Goal: Task Accomplishment & Management: Complete application form

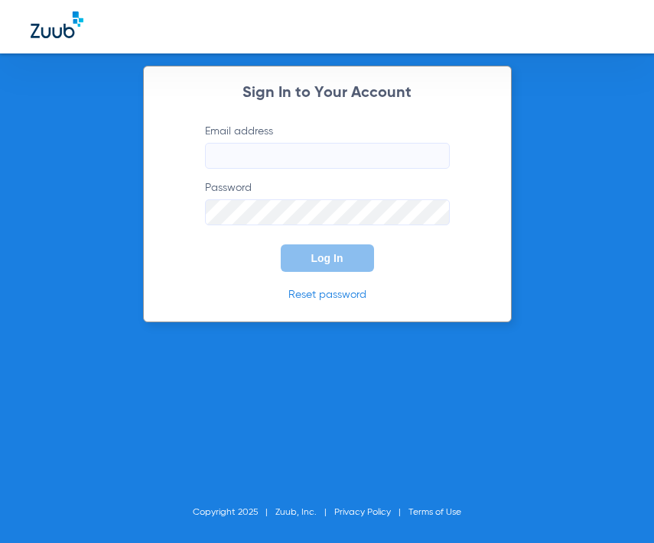
click at [331, 161] on input "Email address" at bounding box center [327, 156] width 245 height 26
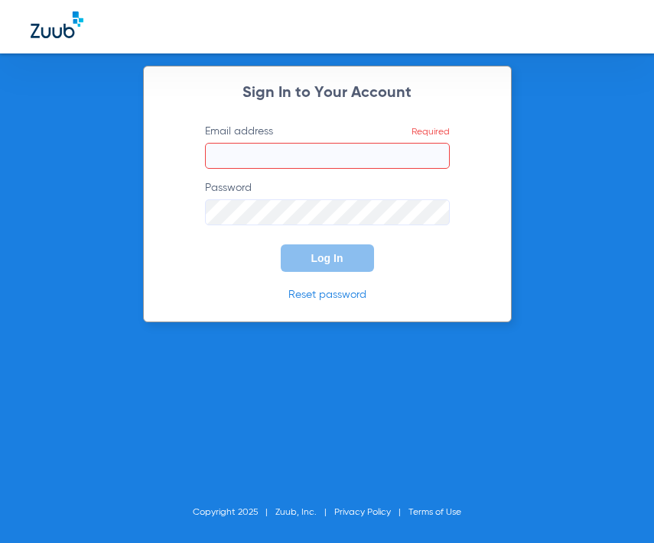
click at [434, 133] on label "Email address Required" at bounding box center [327, 146] width 245 height 45
click at [434, 143] on input "Email address Required" at bounding box center [327, 156] width 245 height 26
click at [390, 159] on input "Email address Required" at bounding box center [327, 156] width 245 height 26
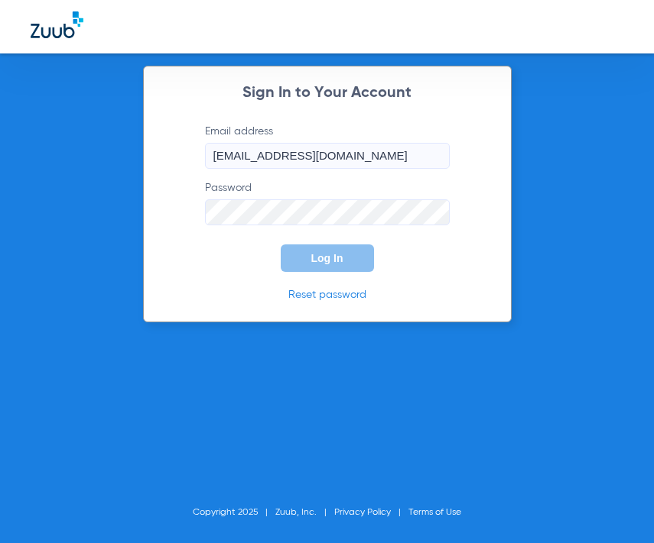
type input "[EMAIL_ADDRESS][DOMAIN_NAME]"
click at [281, 245] on button "Log In" at bounding box center [327, 259] width 93 height 28
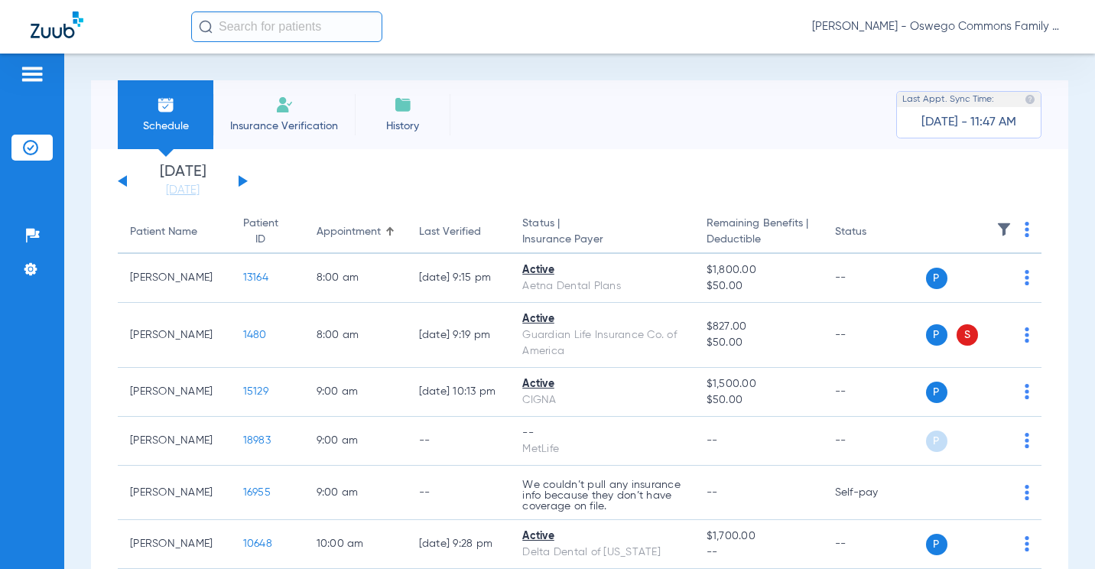
click at [276, 124] on span "Insurance Verification" at bounding box center [284, 125] width 118 height 15
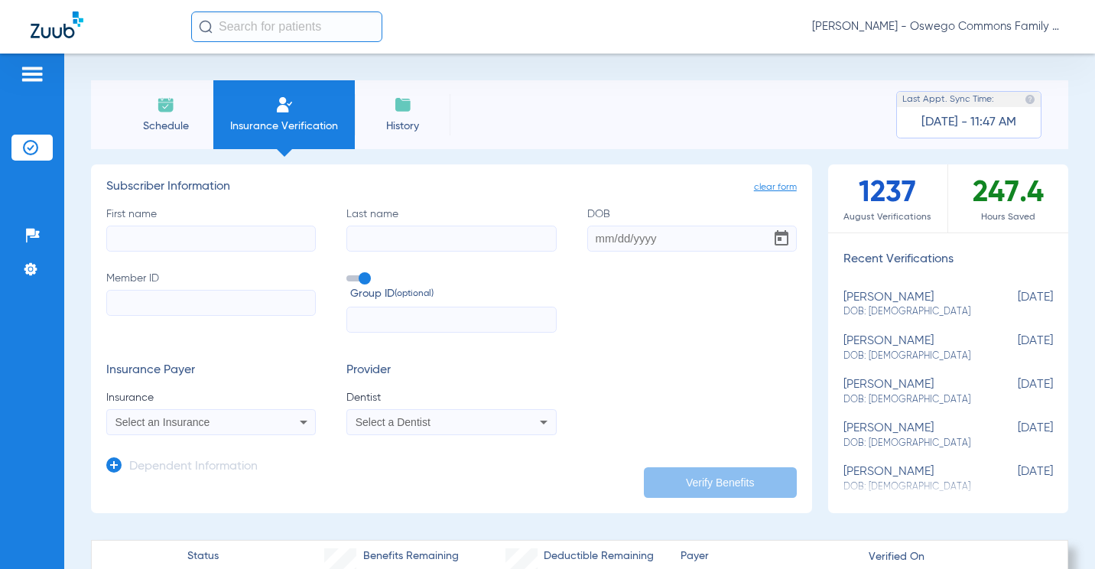
click at [201, 230] on input "First name" at bounding box center [210, 238] width 209 height 26
type input "[PERSON_NAME]"
click at [480, 257] on div "First name [PERSON_NAME] Last name DOB Member ID Group ID (optional)" at bounding box center [451, 269] width 690 height 127
click at [477, 244] on input "Last name" at bounding box center [450, 238] width 209 height 26
type input "[PERSON_NAME]"
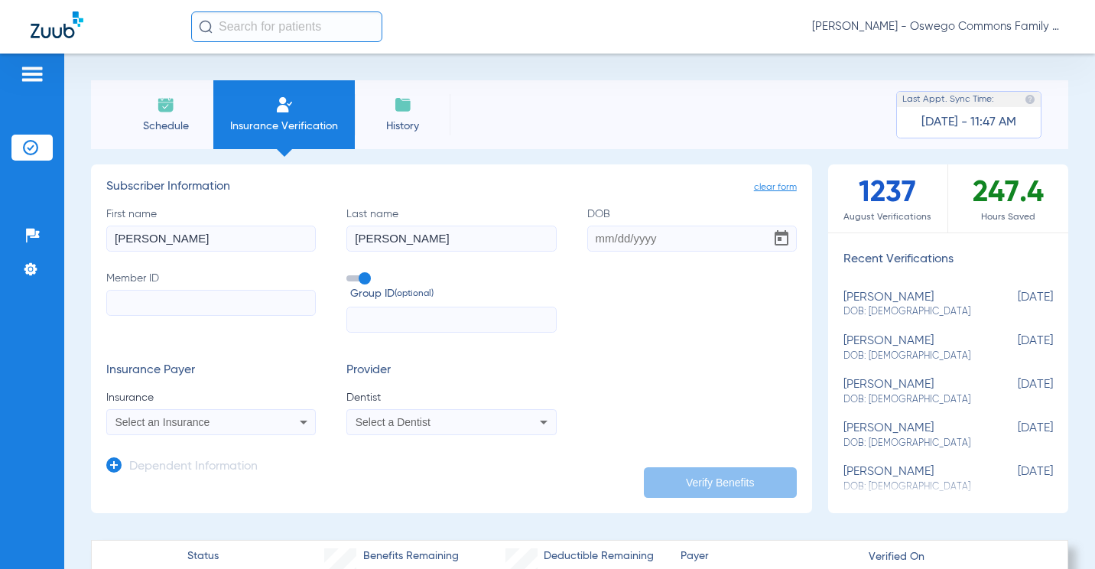
paste input "116649897001"
type input "116649897001"
click at [621, 237] on input "DOB" at bounding box center [691, 238] width 209 height 26
click at [613, 236] on input "DOB Required" at bounding box center [691, 238] width 209 height 26
type input "[DATE]"
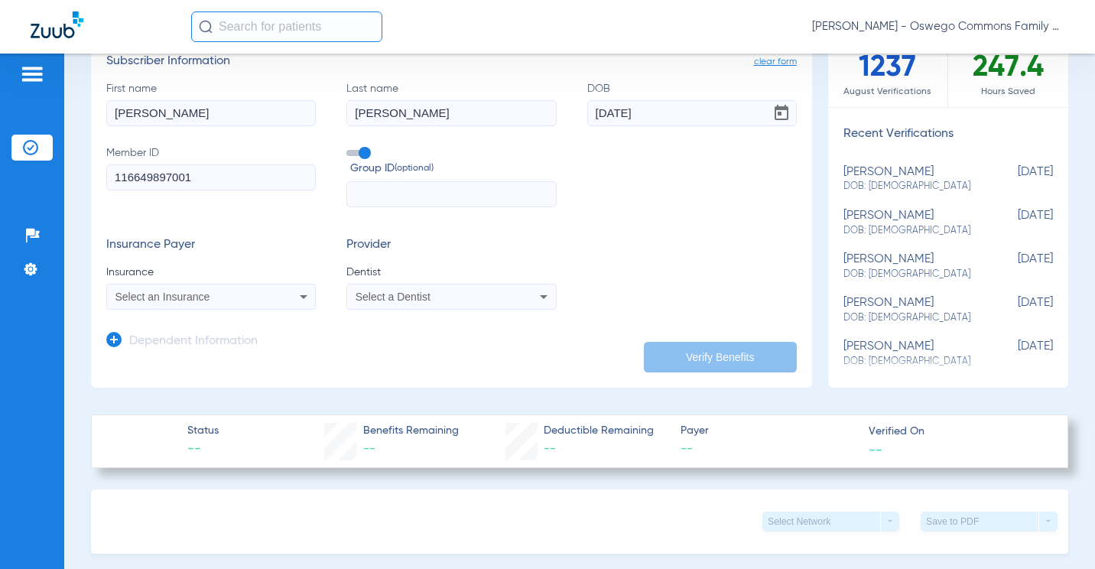
scroll to position [153, 0]
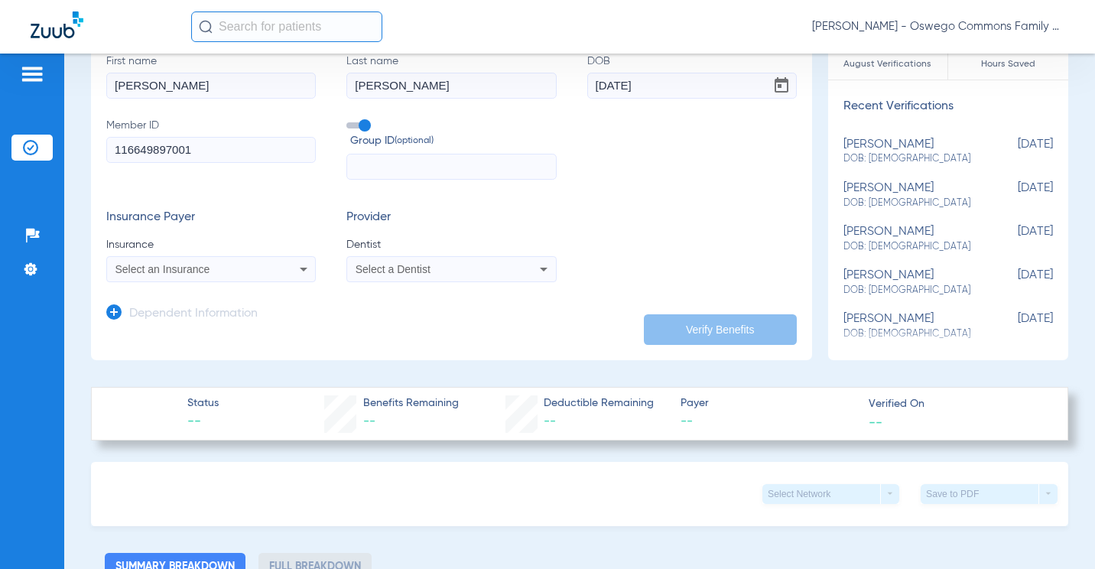
click at [641, 180] on div "First name [PERSON_NAME] Last name [PERSON_NAME] DOB [DEMOGRAPHIC_DATA] Member …" at bounding box center [451, 117] width 690 height 127
click at [267, 273] on div "Select an Insurance" at bounding box center [211, 269] width 208 height 18
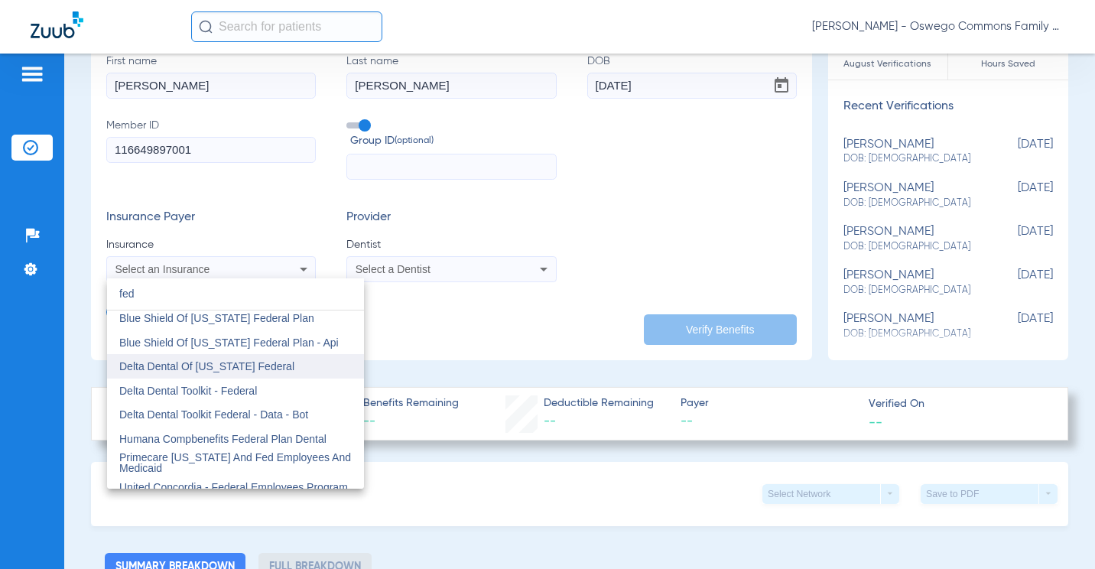
scroll to position [0, 0]
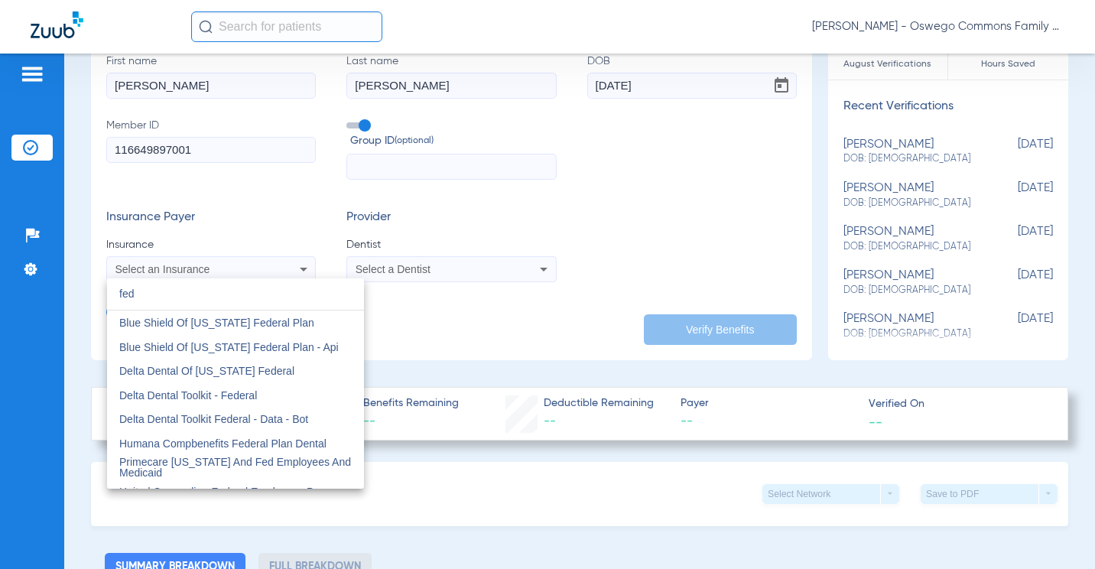
click at [284, 297] on input "fed" at bounding box center [235, 293] width 257 height 31
type input "fed"
click at [234, 279] on input "fed" at bounding box center [235, 293] width 257 height 31
click at [239, 271] on div at bounding box center [547, 284] width 1095 height 569
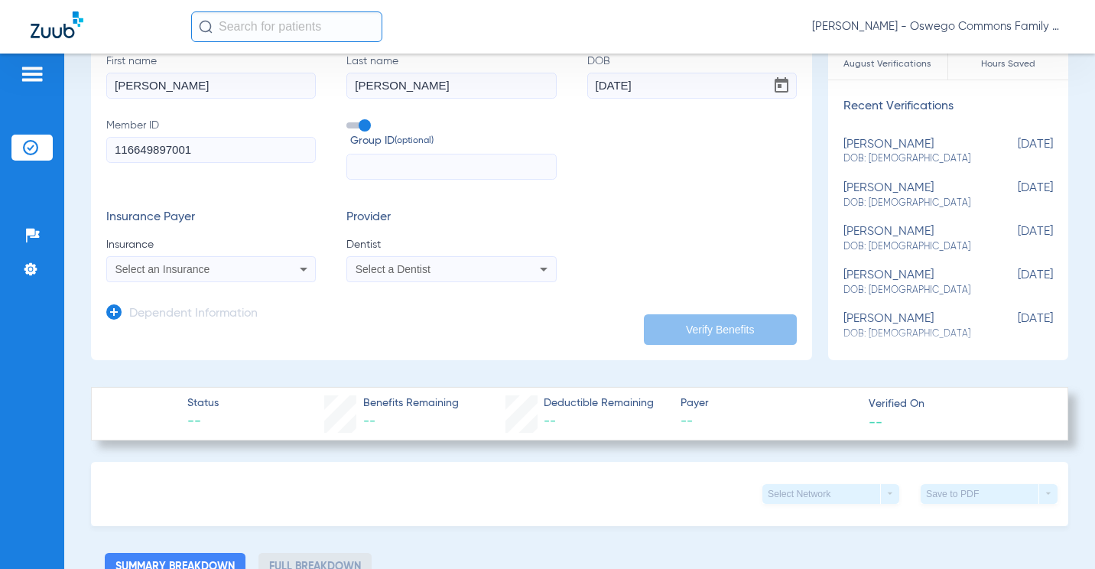
click at [248, 268] on div "Select an Insurance" at bounding box center [192, 269] width 154 height 11
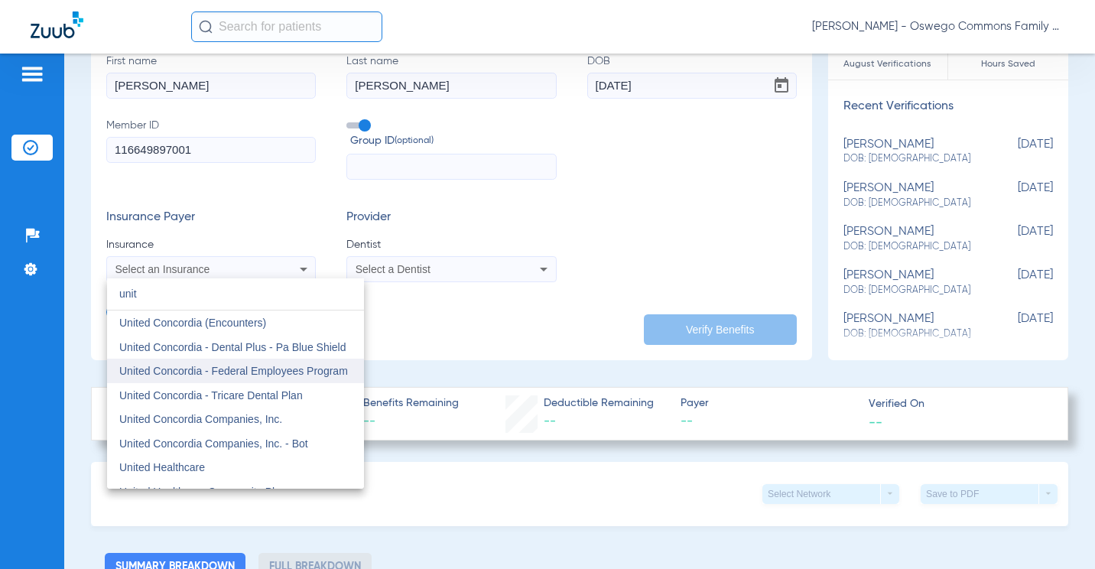
type input "unit"
click at [272, 365] on span "United Concordia - Federal Employees Program" at bounding box center [233, 371] width 229 height 12
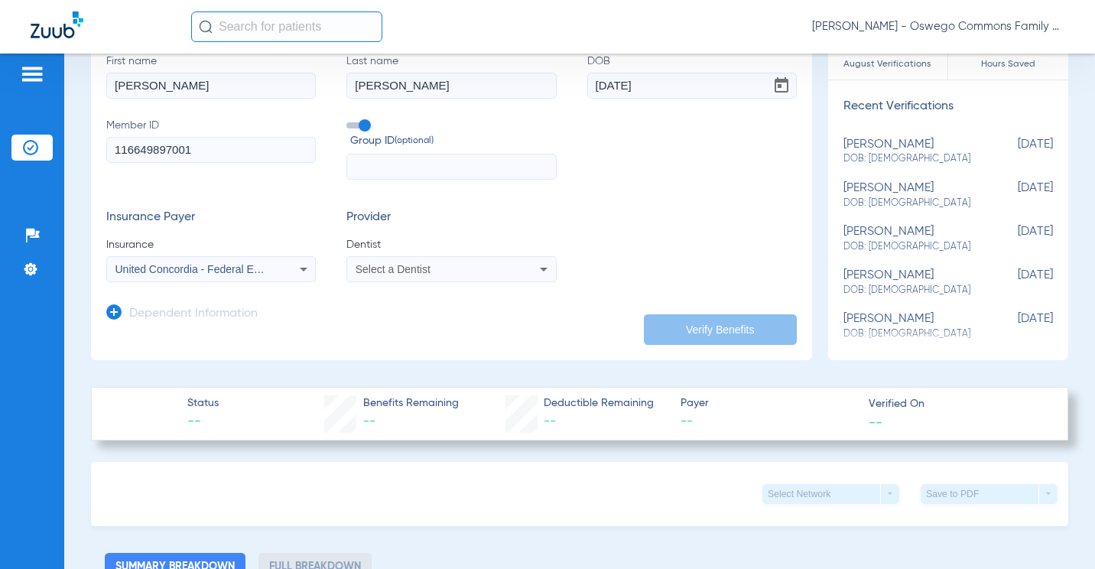
click at [482, 262] on div "Select a Dentist" at bounding box center [451, 269] width 208 height 18
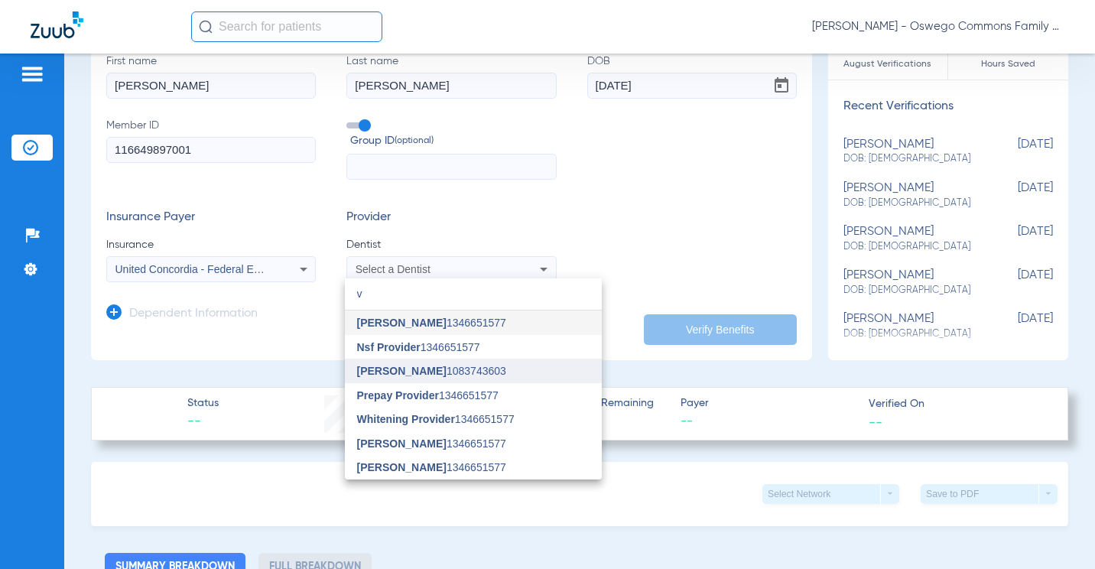
type input "v"
click at [485, 368] on mat-option "[PERSON_NAME] 1083743603" at bounding box center [473, 370] width 257 height 24
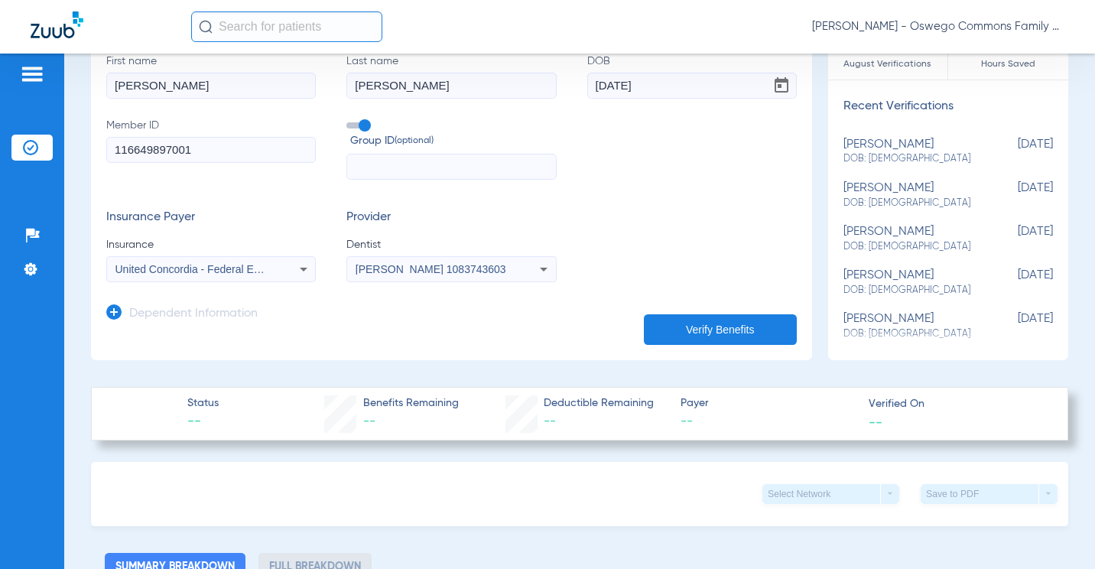
click at [653, 327] on button "Verify Benefits" at bounding box center [720, 329] width 153 height 31
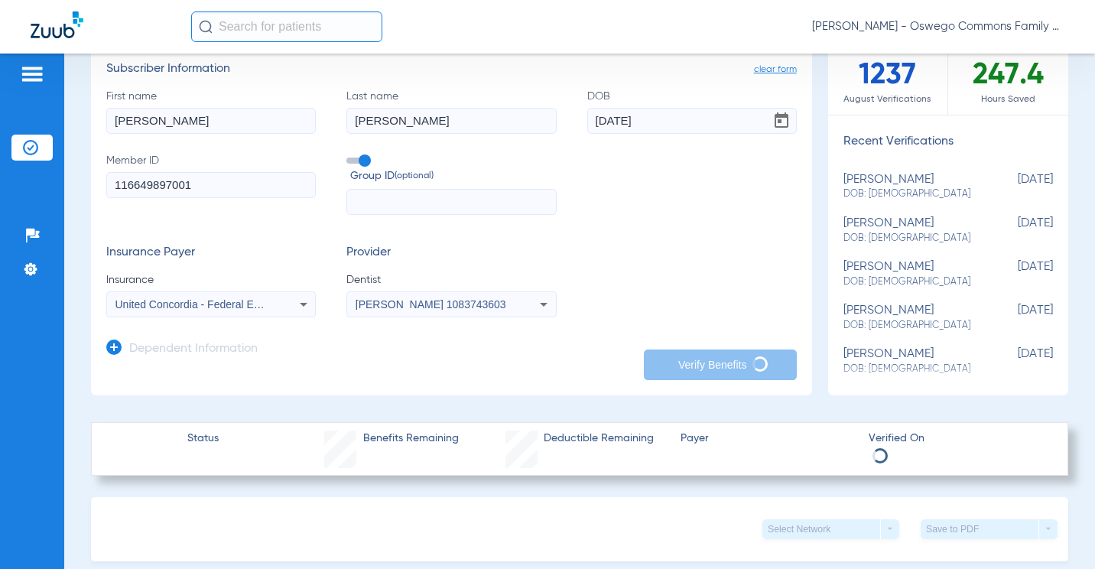
scroll to position [153, 0]
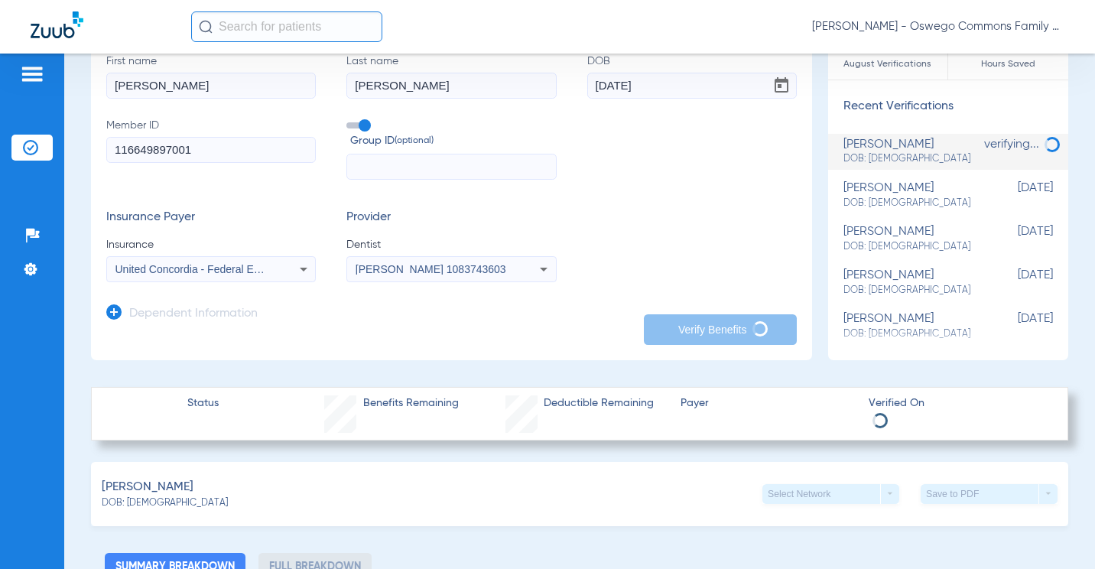
click at [295, 475] on div "[PERSON_NAME]: [DEMOGRAPHIC_DATA] Select Network arrow_drop_down Save to PDF ar…" at bounding box center [579, 494] width 977 height 64
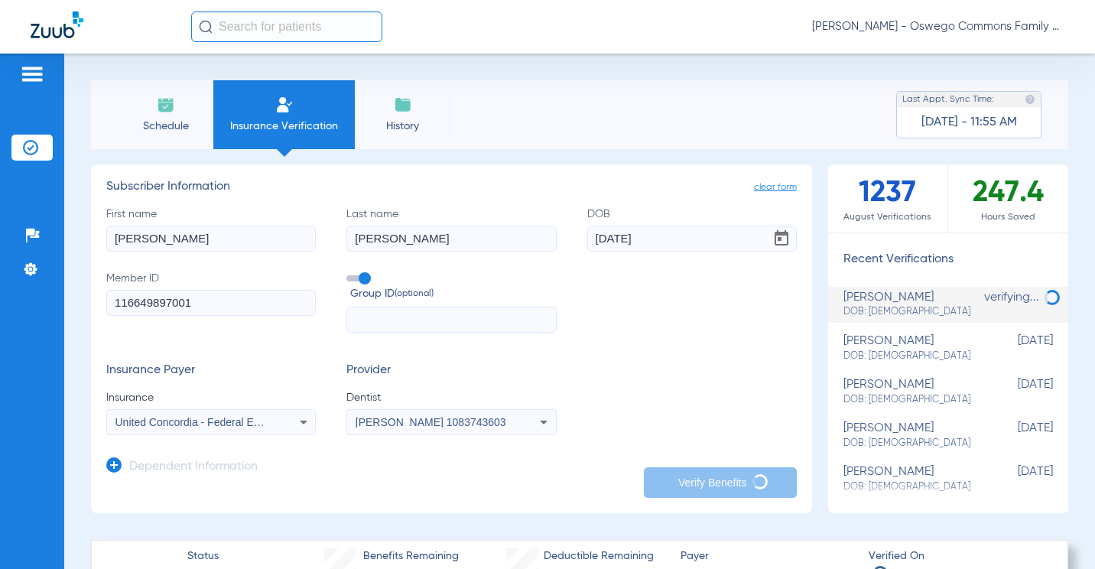
click at [379, 501] on app-manual-verification-form "clear form Subscriber Information First name [PERSON_NAME] Last name [PERSON_NA…" at bounding box center [451, 338] width 721 height 349
click at [362, 473] on app-dependent-form "Dependent Information" at bounding box center [451, 460] width 690 height 51
